Goal: Task Accomplishment & Management: Use online tool/utility

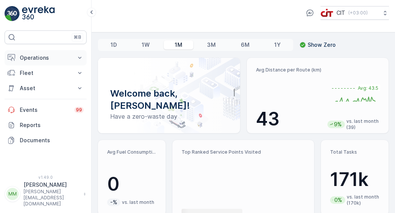
click at [73, 60] on button "Operations" at bounding box center [46, 57] width 82 height 15
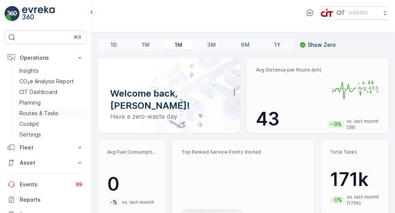
click at [55, 111] on p "Routes & Tasks" at bounding box center [38, 114] width 39 height 8
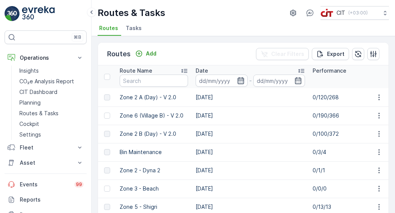
click at [242, 82] on icon "button" at bounding box center [241, 80] width 6 height 7
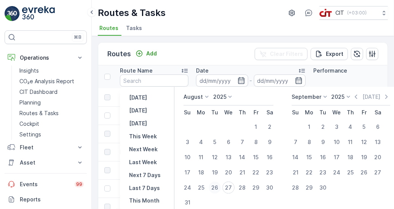
click at [217, 187] on div "26" at bounding box center [214, 188] width 12 height 12
type input "[DATE]"
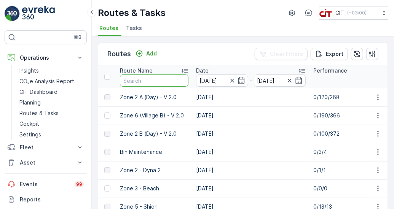
type input "[DATE]"
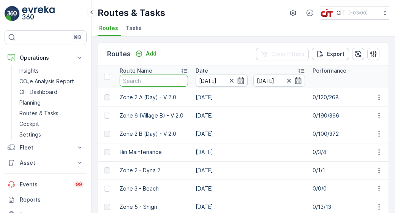
click at [148, 79] on input "text" at bounding box center [154, 81] width 68 height 12
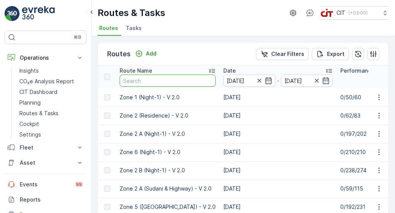
click at [148, 79] on input "text" at bounding box center [168, 81] width 96 height 12
type input "zone 3"
